Goal: Task Accomplishment & Management: Use online tool/utility

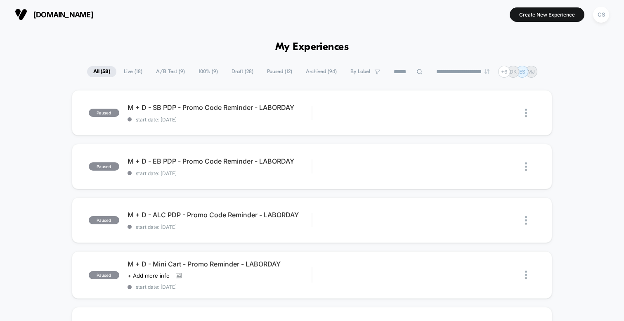
click at [272, 71] on span "Paused ( 12 )" at bounding box center [280, 71] width 38 height 11
type input "***"
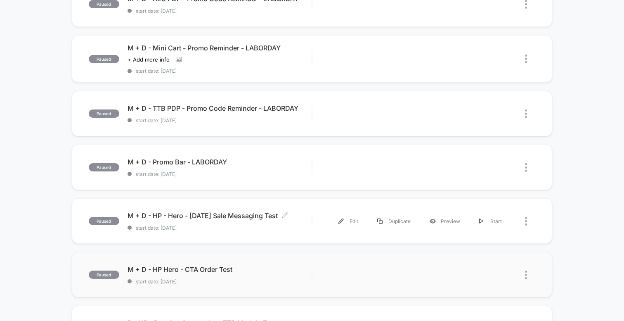
scroll to position [232, 0]
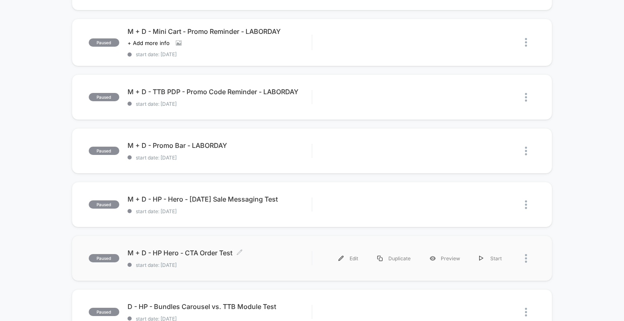
click at [226, 249] on span "M + D - HP Hero - CTA Order Test Click to edit experience details" at bounding box center [220, 253] width 184 height 8
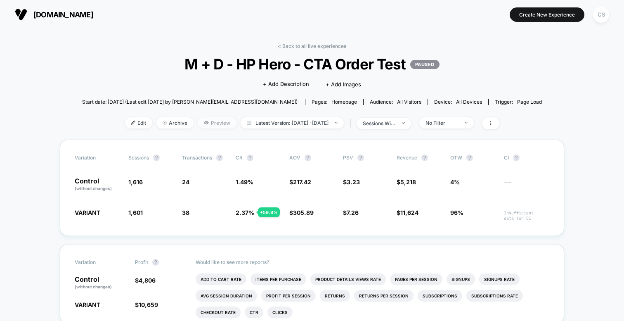
click at [198, 119] on span "Preview" at bounding box center [217, 122] width 39 height 11
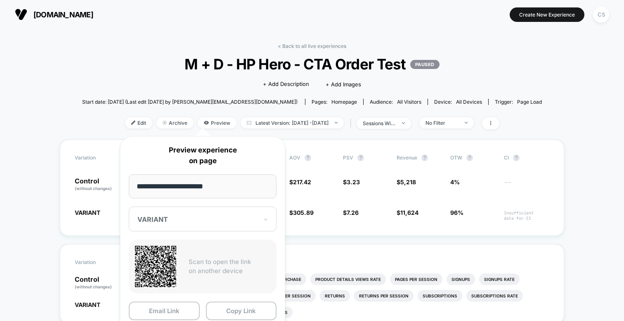
click at [207, 216] on div at bounding box center [197, 219] width 121 height 8
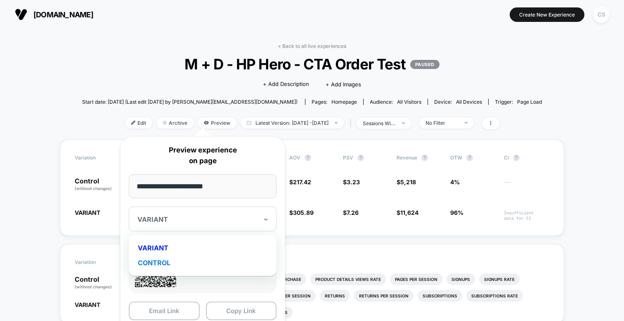
click at [198, 261] on div "CONTROL" at bounding box center [203, 262] width 140 height 15
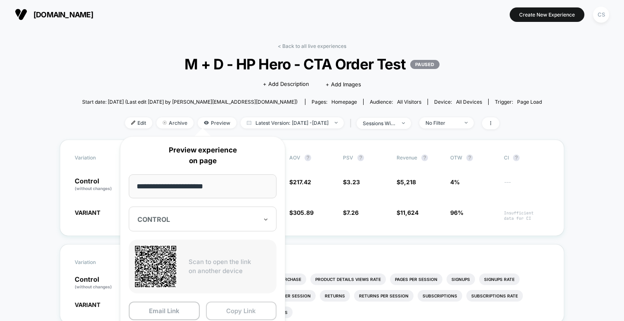
click at [211, 310] on button "Copy Link" at bounding box center [241, 310] width 71 height 19
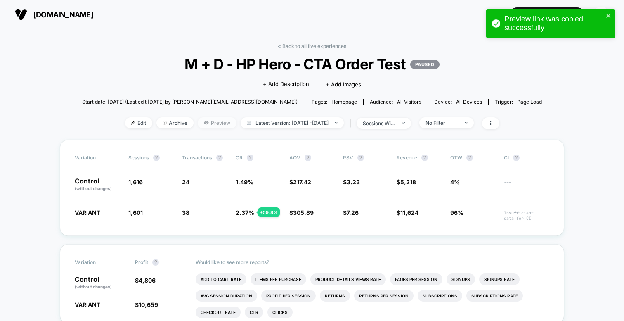
click at [210, 122] on span "Preview" at bounding box center [217, 122] width 39 height 11
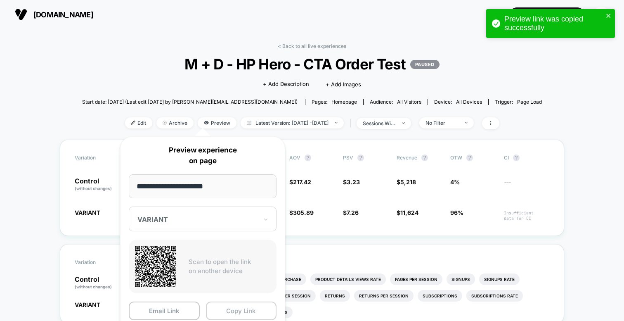
click at [235, 311] on button "Copy Link" at bounding box center [241, 310] width 71 height 19
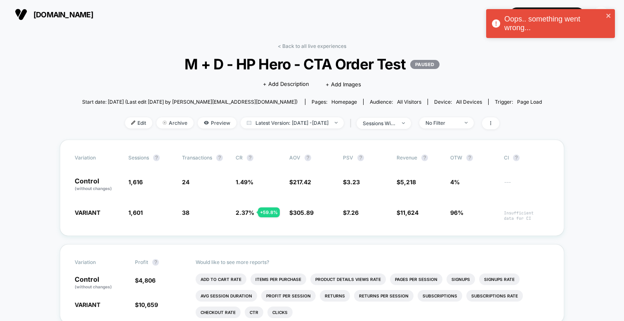
click at [440, 57] on span "M + D - HP Hero - CTA Order Test PAUSED" at bounding box center [312, 63] width 414 height 17
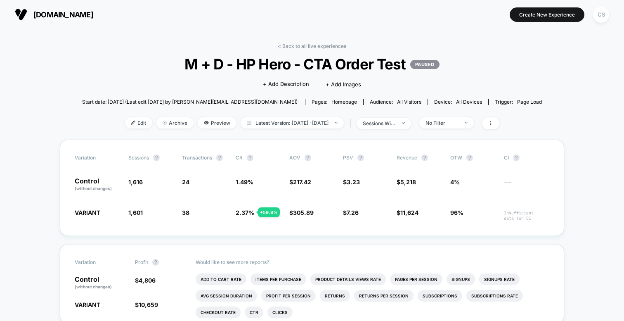
click at [314, 45] on link "< Back to all live experiences" at bounding box center [312, 46] width 69 height 6
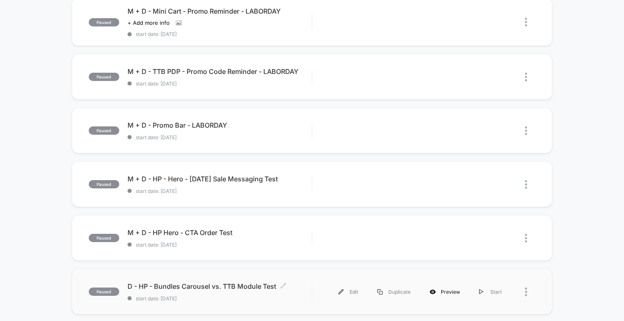
scroll to position [263, 0]
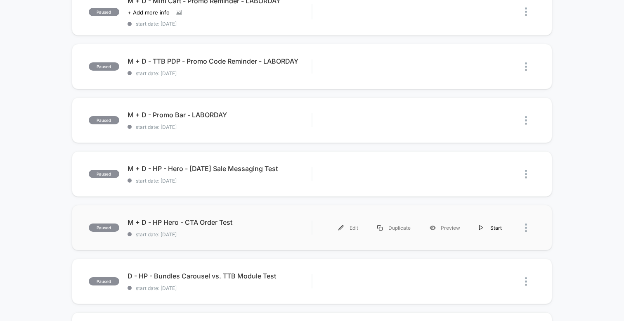
click at [497, 225] on div "Start" at bounding box center [491, 227] width 42 height 19
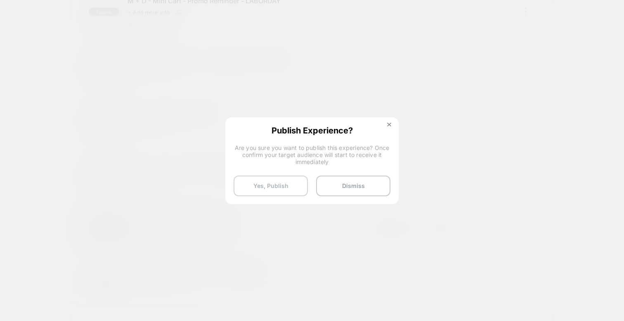
click at [273, 185] on button "Yes, Publish" at bounding box center [271, 185] width 74 height 21
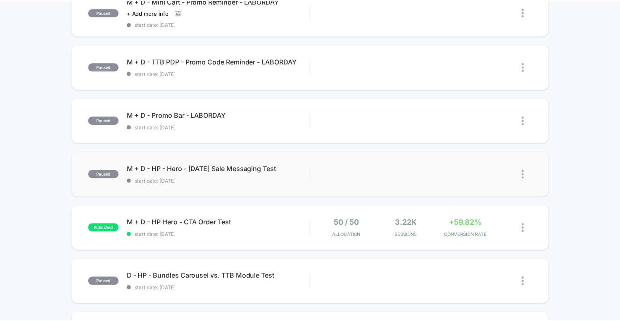
scroll to position [0, 0]
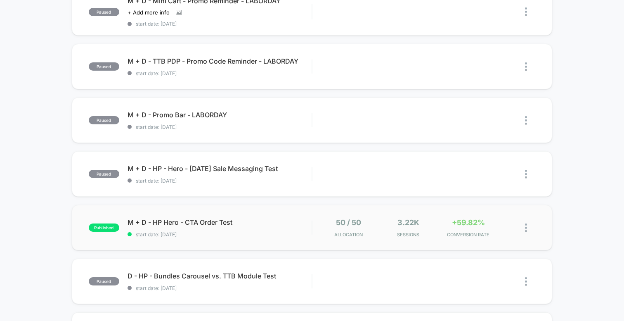
click at [219, 244] on div "published M + D - HP Hero - CTA Order Test start date: [DATE] 50 / 50 Allocatio…" at bounding box center [312, 227] width 481 height 45
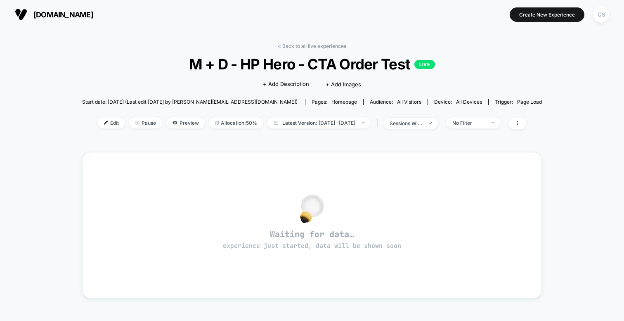
click at [278, 60] on span "M + D - HP Hero - CTA Order Test LIVE" at bounding box center [312, 63] width 414 height 17
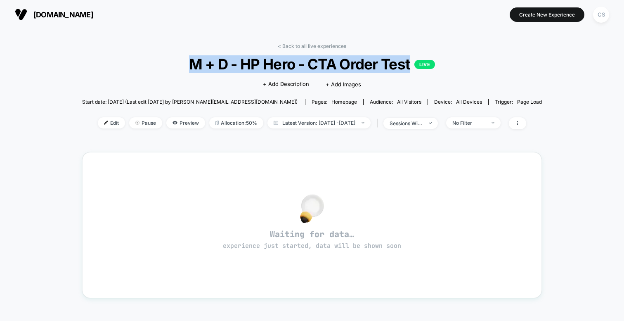
click at [277, 60] on span "M + D - HP Hero - CTA Order Test LIVE" at bounding box center [312, 63] width 414 height 17
copy span "M + D - HP Hero - CTA Order Test"
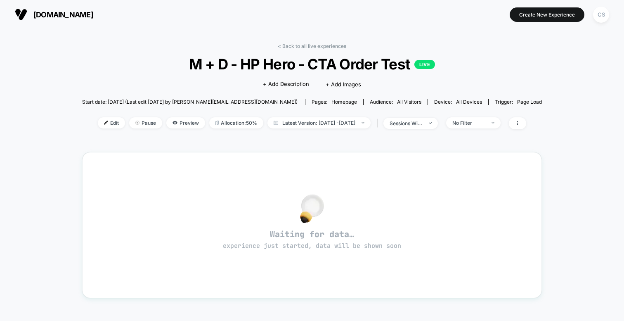
click at [20, 172] on div "< Back to all live experiences M + D - HP Hero - CTA Order Test LIVE Click to e…" at bounding box center [312, 259] width 624 height 461
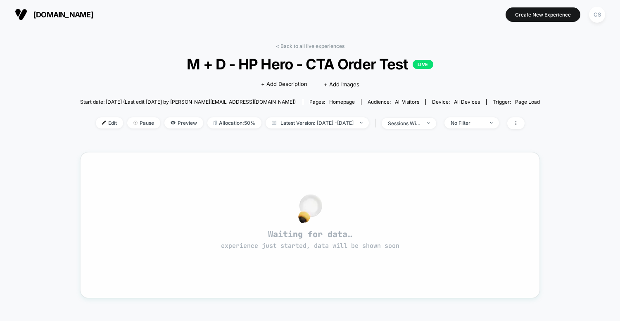
click at [133, 197] on div "Waiting for data… experience just started, data will be shown soon" at bounding box center [310, 225] width 430 height 116
